Goal: Information Seeking & Learning: Learn about a topic

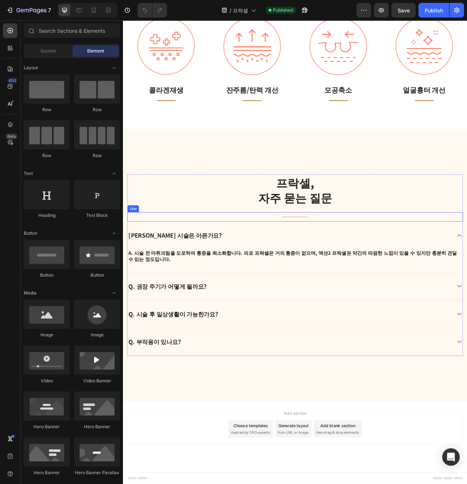
scroll to position [970, 0]
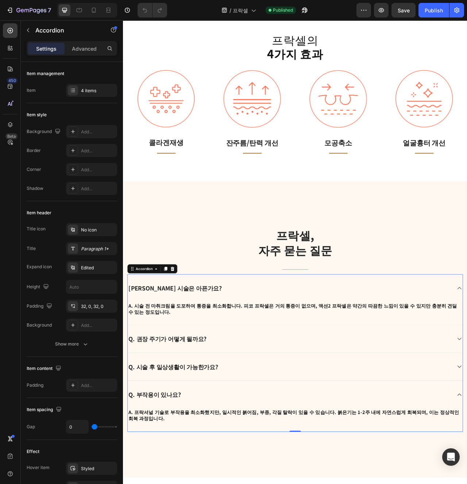
click at [376, 423] on div "Q. 권장 주기가 어떻게 될까요?" at bounding box center [342, 425] width 426 height 35
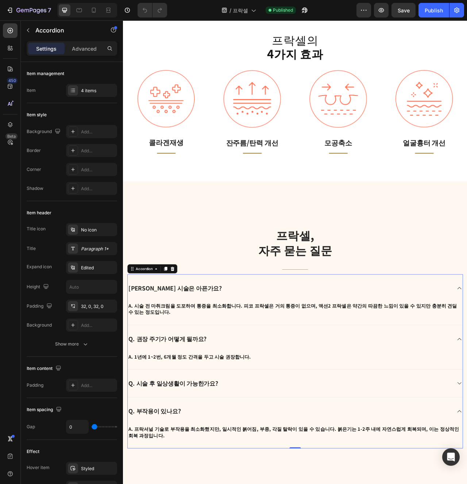
click at [322, 477] on div "Q. 시술 후 일상생활이 가능한가요?" at bounding box center [335, 483] width 412 height 12
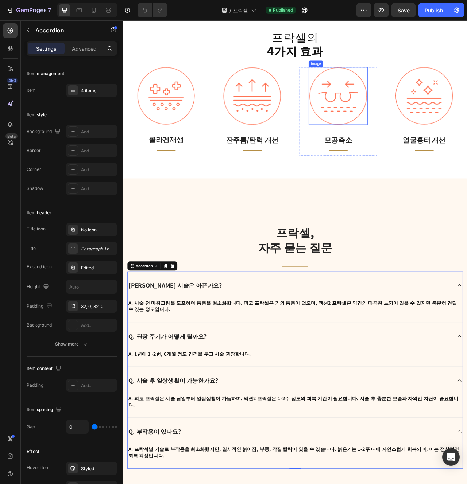
scroll to position [848, 0]
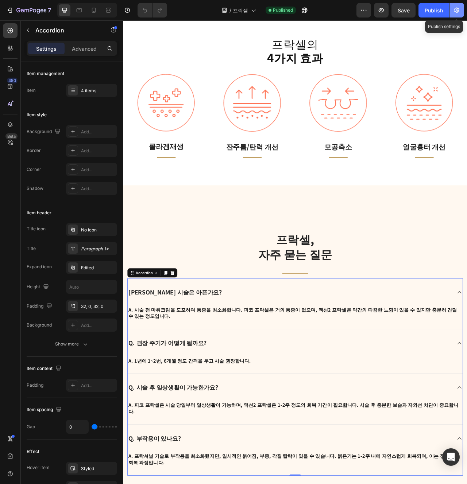
click at [461, 11] on button "button" at bounding box center [456, 10] width 15 height 15
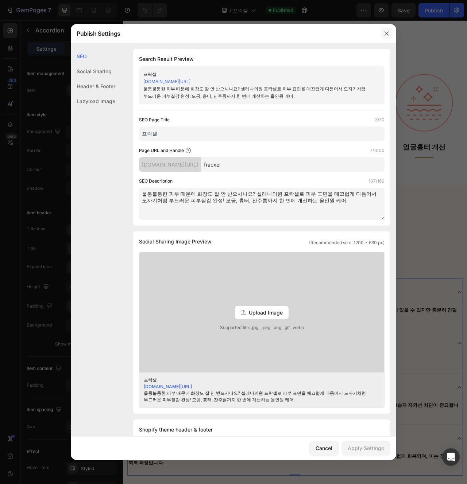
click at [391, 35] on button "button" at bounding box center [387, 34] width 12 height 12
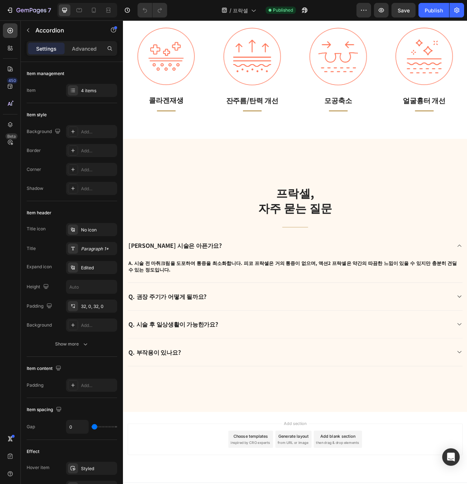
scroll to position [1029, 0]
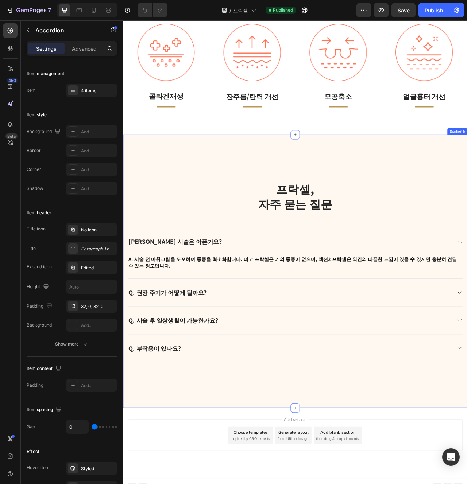
click at [286, 484] on div "프락셀, 자주 묻는 질문 Heading Title Line Q. 프락셀 시술은 아픈가요? A. 시술 전 마취크림을 도포하여 통증을 최소화합니다…" at bounding box center [342, 340] width 438 height 348
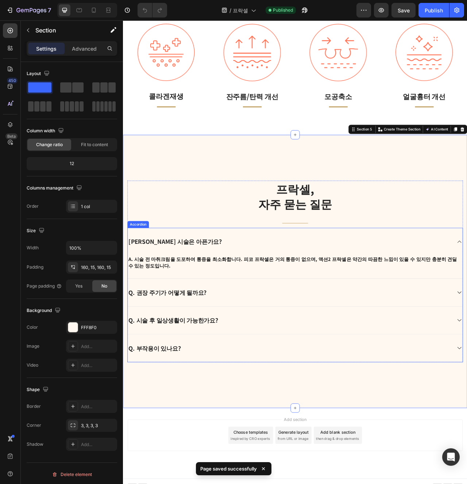
click at [292, 396] on div "Q. 시술 후 일상생활이 가능한가요?" at bounding box center [335, 402] width 412 height 12
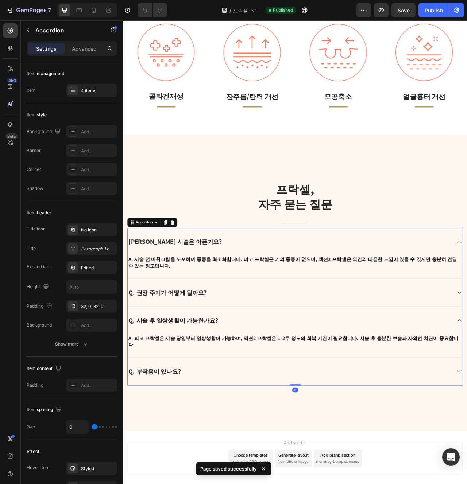
click at [303, 369] on div "Q. 권장 주기가 어떻게 될까요?" at bounding box center [342, 366] width 426 height 35
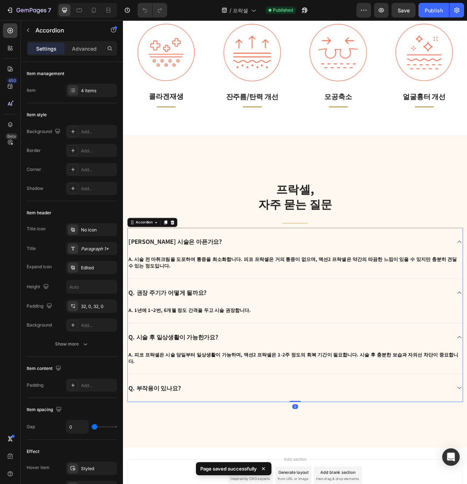
click at [306, 480] on div "Q. 부작용이 있나요?" at bounding box center [342, 488] width 426 height 35
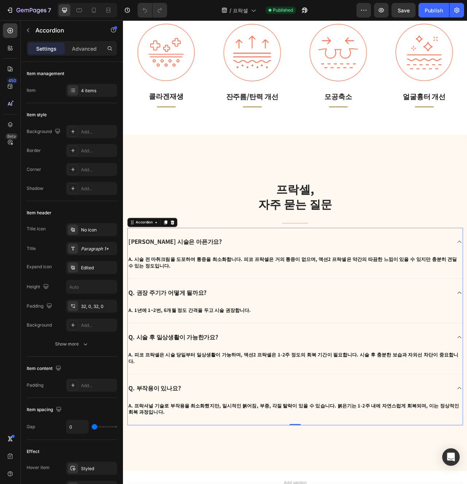
click at [309, 482] on div "Q. 부작용이 있나요?" at bounding box center [335, 488] width 412 height 12
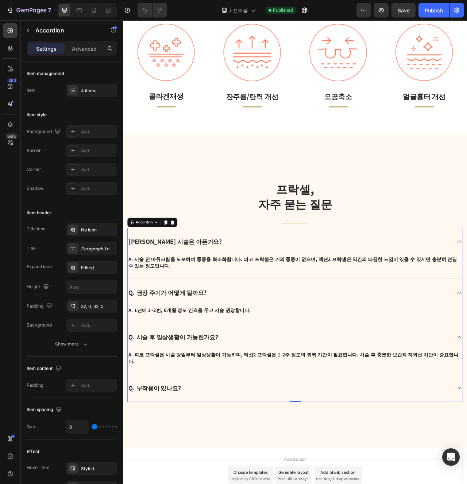
click at [280, 482] on div "Q. 부작용이 있나요?" at bounding box center [335, 488] width 412 height 12
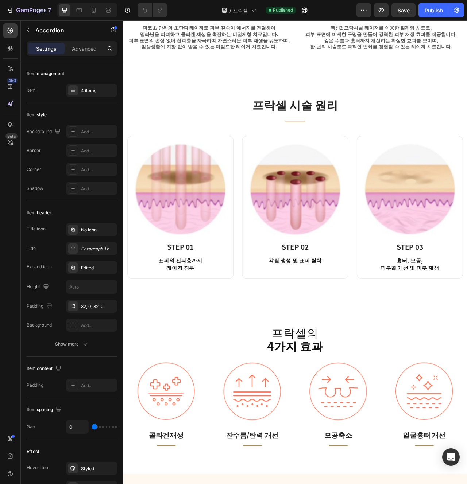
scroll to position [0, 0]
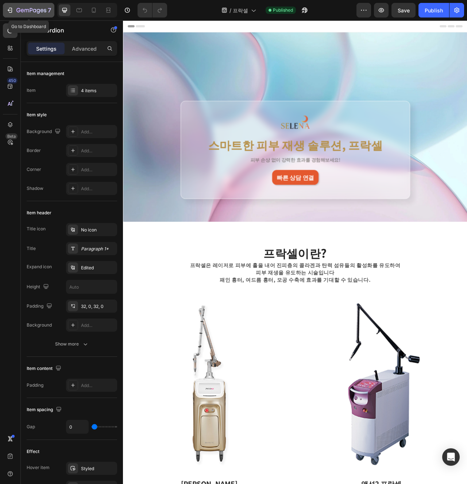
click at [43, 6] on div "7" at bounding box center [33, 10] width 35 height 9
